Goal: Check status: Check status

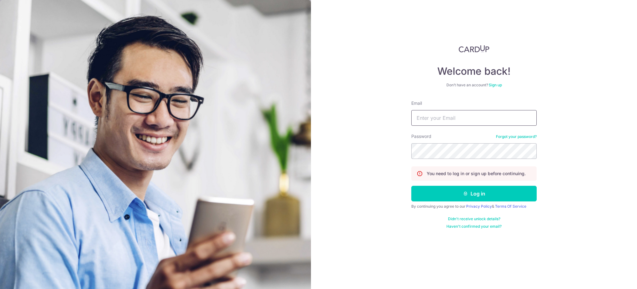
type input "[EMAIL_ADDRESS][DOMAIN_NAME]"
click at [474, 194] on button "Log in" at bounding box center [473, 194] width 125 height 16
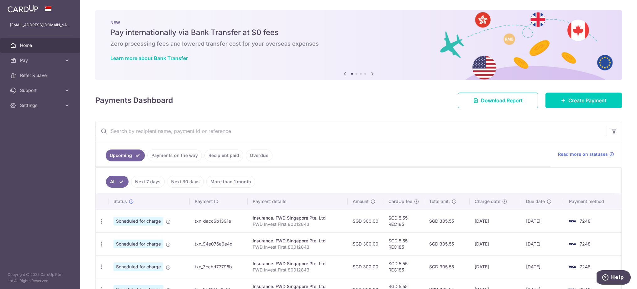
click at [193, 155] on link "Payments on the way" at bounding box center [174, 156] width 55 height 12
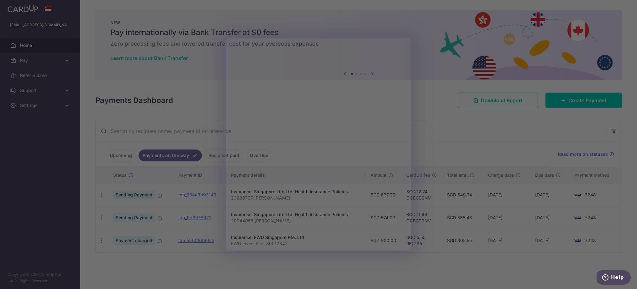
click at [213, 123] on div at bounding box center [321, 146] width 643 height 292
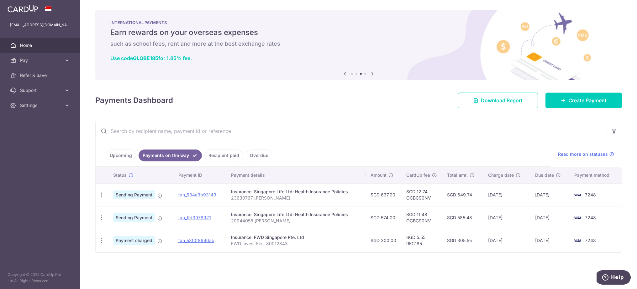
click at [127, 154] on link "Upcoming" at bounding box center [121, 156] width 30 height 12
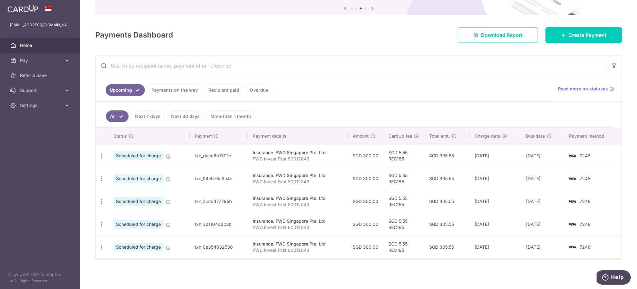
scroll to position [65, 0]
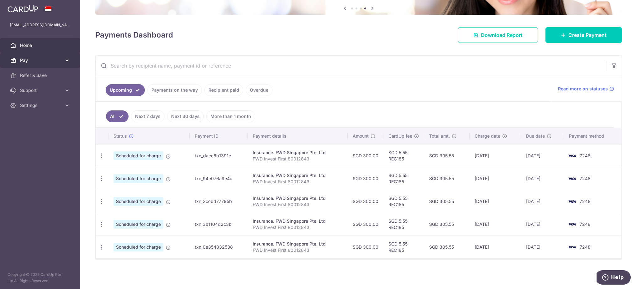
click at [65, 62] on icon at bounding box center [67, 60] width 6 height 6
